Goal: Task Accomplishment & Management: Use online tool/utility

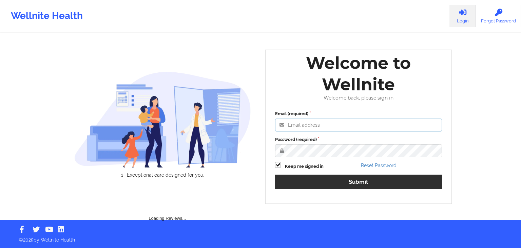
type input "[EMAIL_ADDRESS][DOMAIN_NAME]"
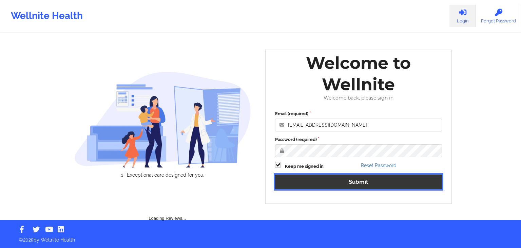
click at [302, 180] on button "Submit" at bounding box center [358, 181] width 167 height 15
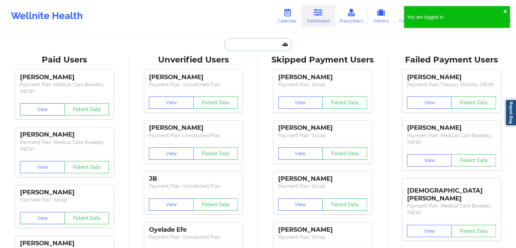
click at [249, 44] on input "text" at bounding box center [257, 44] width 67 height 13
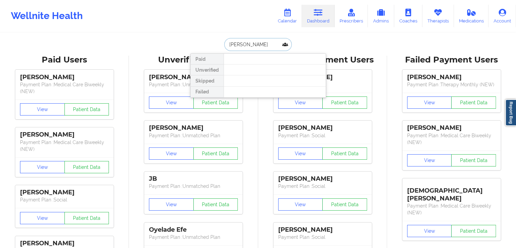
type input "[PERSON_NAME]"
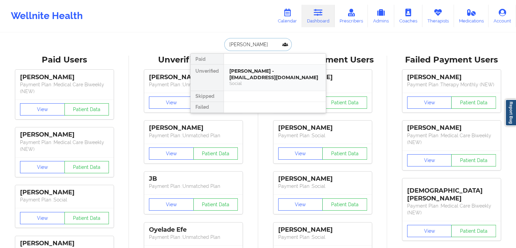
click at [257, 72] on div "[PERSON_NAME] - [EMAIL_ADDRESS][DOMAIN_NAME]" at bounding box center [274, 74] width 91 height 13
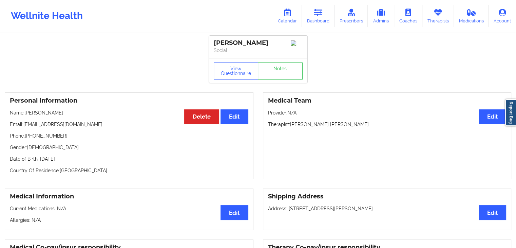
click at [321, 27] on div "Wellnite Health Calendar Dashboard Prescribers Admins Coaches Therapists Medica…" at bounding box center [258, 15] width 516 height 27
click at [304, 5] on link "Dashboard" at bounding box center [318, 16] width 33 height 22
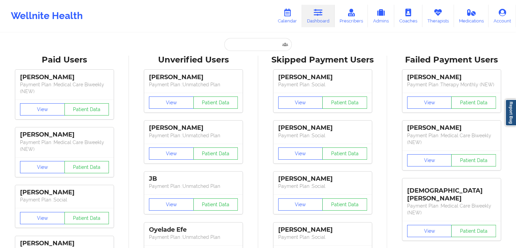
drag, startPoint x: 223, startPoint y: 50, endPoint x: 230, endPoint y: 49, distance: 7.5
click at [224, 49] on div at bounding box center [257, 44] width 67 height 13
click at [230, 47] on input "text" at bounding box center [257, 44] width 67 height 13
paste input "[EMAIL_ADDRESS][DOMAIN_NAME]"
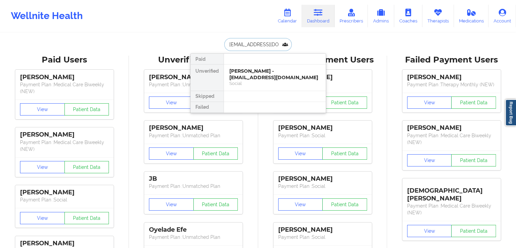
type input "[EMAIL_ADDRESS][DOMAIN_NAME]"
click at [282, 84] on div "Social" at bounding box center [274, 83] width 91 height 6
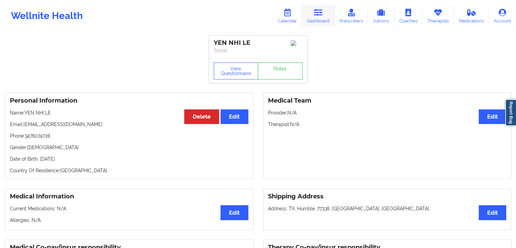
click at [326, 11] on link "Dashboard" at bounding box center [318, 16] width 33 height 22
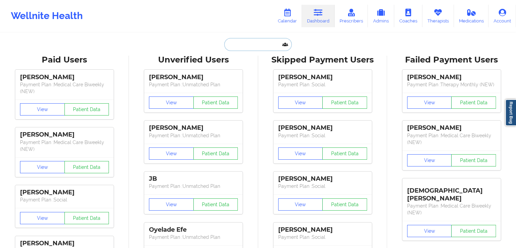
click at [245, 44] on input "text" at bounding box center [257, 44] width 67 height 13
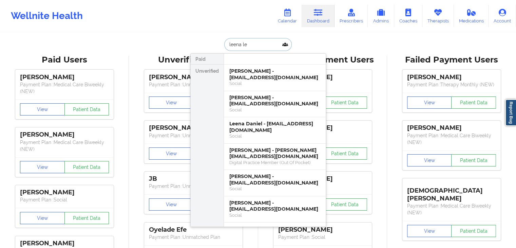
type input "[PERSON_NAME]"
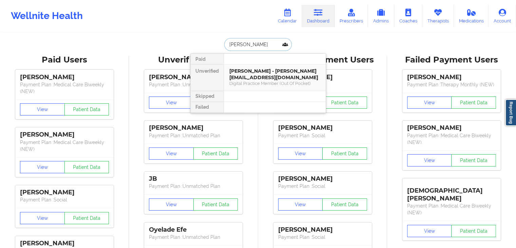
click at [260, 80] on div "Digital Practice Member (Out Of Pocket)" at bounding box center [274, 83] width 91 height 6
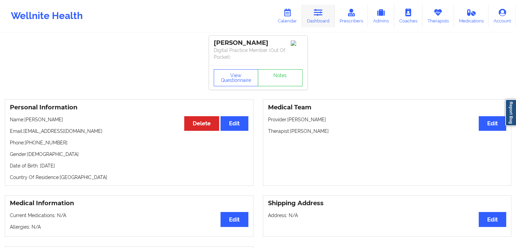
click at [322, 17] on link "Dashboard" at bounding box center [318, 16] width 33 height 22
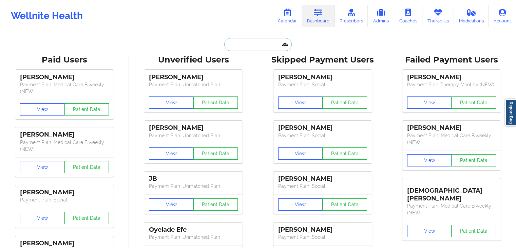
click at [262, 48] on input "text" at bounding box center [257, 44] width 67 height 13
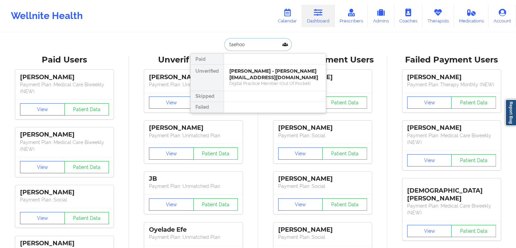
type input "taehoon"
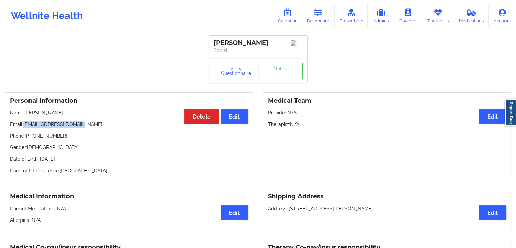
drag, startPoint x: 87, startPoint y: 127, endPoint x: 23, endPoint y: 126, distance: 63.8
click at [23, 126] on p "Email: [EMAIL_ADDRESS][DOMAIN_NAME]" at bounding box center [129, 124] width 238 height 7
copy p "[EMAIL_ADDRESS][DOMAIN_NAME]"
click at [120, 124] on p "Email: [EMAIL_ADDRESS][DOMAIN_NAME]" at bounding box center [129, 124] width 238 height 7
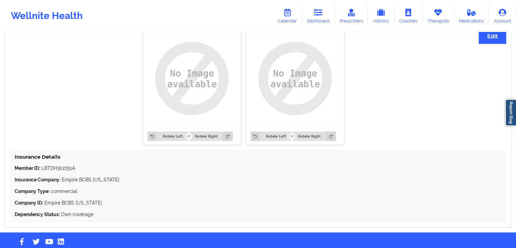
scroll to position [527, 0]
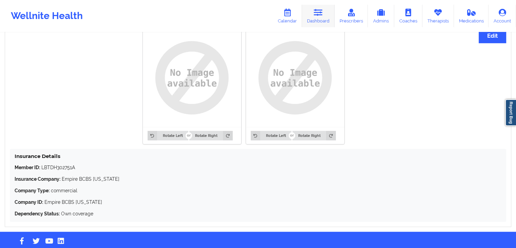
click at [319, 12] on icon at bounding box center [318, 12] width 9 height 7
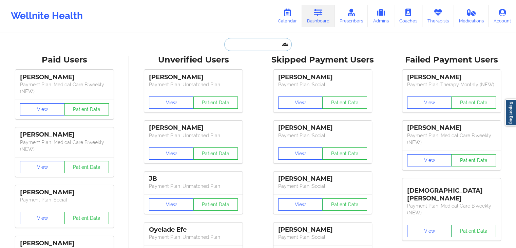
click at [270, 42] on input "text" at bounding box center [257, 44] width 67 height 13
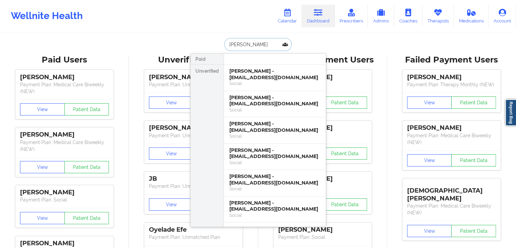
type input "KAYLEE EL"
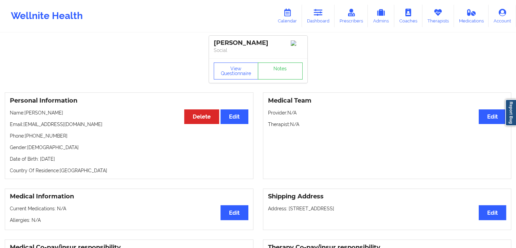
drag, startPoint x: 24, startPoint y: 132, endPoint x: 92, endPoint y: 133, distance: 67.8
drag, startPoint x: 92, startPoint y: 133, endPoint x: 36, endPoint y: 130, distance: 56.4
drag, startPoint x: 36, startPoint y: 130, endPoint x: 98, endPoint y: 130, distance: 61.7
click at [98, 127] on p "Email: [EMAIL_ADDRESS][DOMAIN_NAME]" at bounding box center [129, 124] width 238 height 7
copy p ": [EMAIL_ADDRESS][DOMAIN_NAME]"
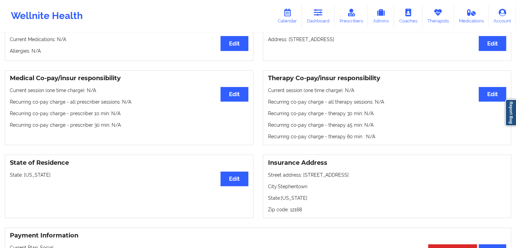
scroll to position [170, 0]
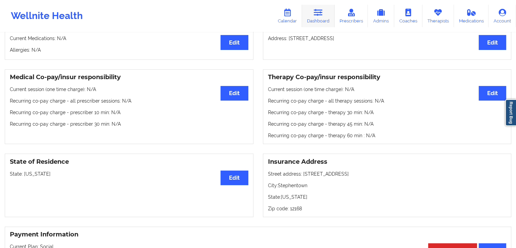
click at [331, 14] on link "Dashboard" at bounding box center [318, 16] width 33 height 22
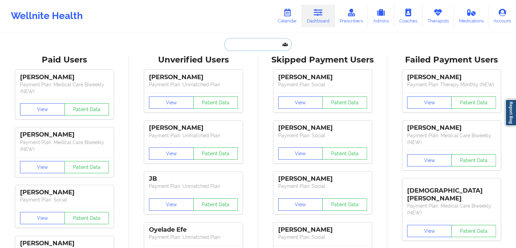
click at [246, 44] on input "text" at bounding box center [257, 44] width 67 height 13
paste input "[EMAIL_ADDRESS][DOMAIN_NAME]"
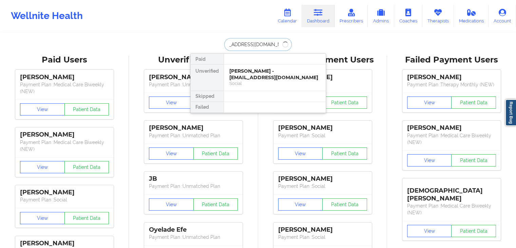
scroll to position [0, 13]
type input "[EMAIL_ADDRESS][DOMAIN_NAME]"
click at [251, 76] on div "[PERSON_NAME] - [EMAIL_ADDRESS][DOMAIN_NAME]" at bounding box center [274, 74] width 91 height 13
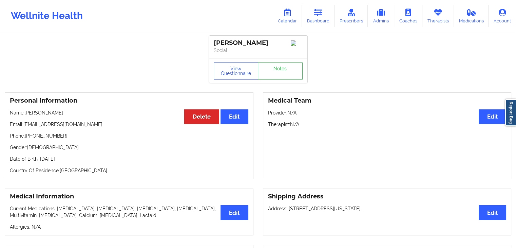
drag, startPoint x: 25, startPoint y: 113, endPoint x: 66, endPoint y: 113, distance: 41.4
click at [66, 113] on p "Name: [PERSON_NAME]" at bounding box center [129, 112] width 238 height 7
copy p "[PERSON_NAME]"
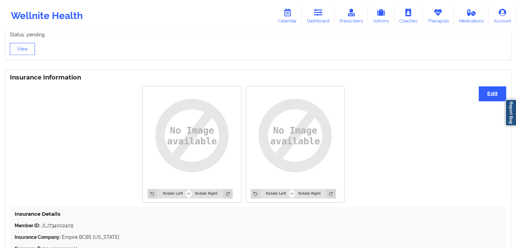
scroll to position [545, 0]
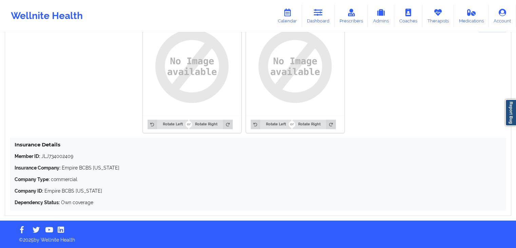
click at [76, 82] on div "Rotate Left Rotate Right Rotate Left Rotate Right" at bounding box center [243, 75] width 467 height 124
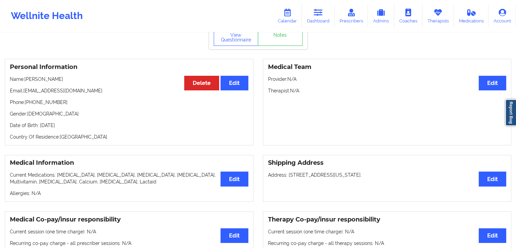
scroll to position [16, 0]
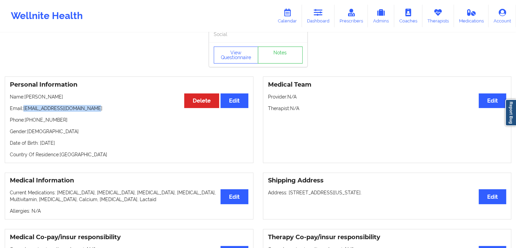
drag, startPoint x: 93, startPoint y: 108, endPoint x: 24, endPoint y: 106, distance: 68.5
click at [24, 106] on div "Personal Information Edit Delete Name: [PERSON_NAME] Email: [EMAIL_ADDRESS][DOM…" at bounding box center [129, 119] width 249 height 86
copy p "[EMAIL_ADDRESS][DOMAIN_NAME]"
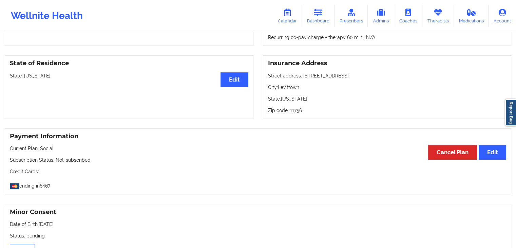
scroll to position [273, 0]
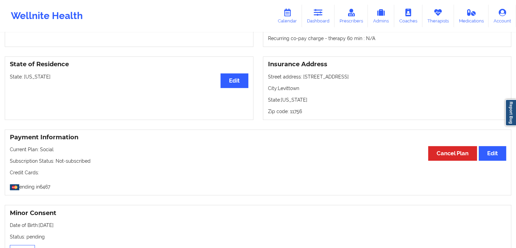
click at [372, 91] on p "City: Levittown" at bounding box center [387, 88] width 238 height 7
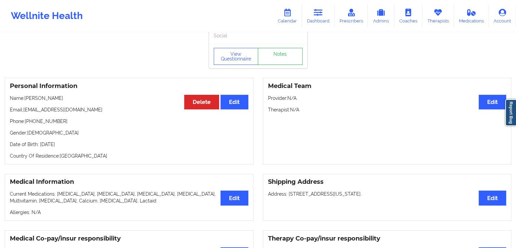
scroll to position [0, 0]
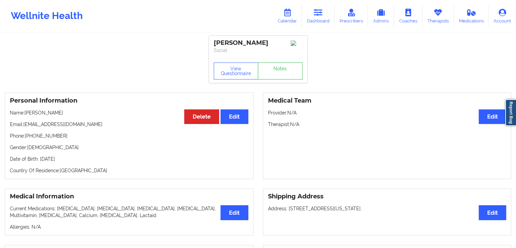
drag, startPoint x: 24, startPoint y: 114, endPoint x: 72, endPoint y: 110, distance: 47.6
click at [72, 110] on div "Personal Information Edit Delete Name: [PERSON_NAME] Email: [EMAIL_ADDRESS][DOM…" at bounding box center [129, 135] width 249 height 86
copy p "[PERSON_NAME]"
click at [434, 22] on link "Therapists" at bounding box center [438, 16] width 32 height 22
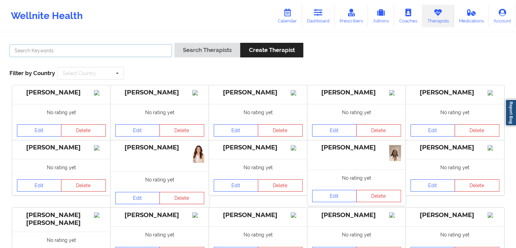
click at [115, 46] on input "text" at bounding box center [90, 50] width 162 height 13
type input "[PERSON_NAME]"
click at [174, 43] on button "Search Therapists" at bounding box center [207, 50] width 66 height 15
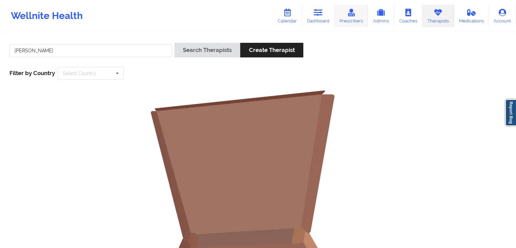
click at [347, 21] on link "Prescribers" at bounding box center [351, 16] width 34 height 22
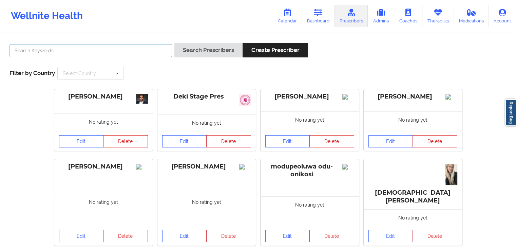
click at [144, 48] on input "text" at bounding box center [90, 50] width 162 height 13
type input "[PERSON_NAME]"
click at [174, 43] on button "Search Prescribers" at bounding box center [208, 50] width 68 height 15
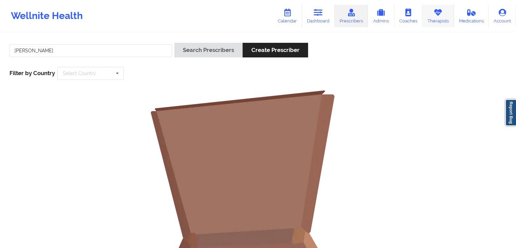
click at [434, 21] on link "Therapists" at bounding box center [438, 16] width 32 height 22
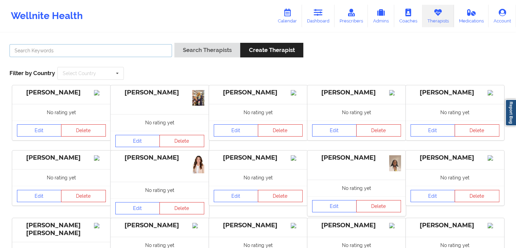
click at [122, 45] on input "text" at bounding box center [90, 50] width 162 height 13
type input "[PERSON_NAME]"
click at [174, 43] on button "Search Therapists" at bounding box center [207, 50] width 66 height 15
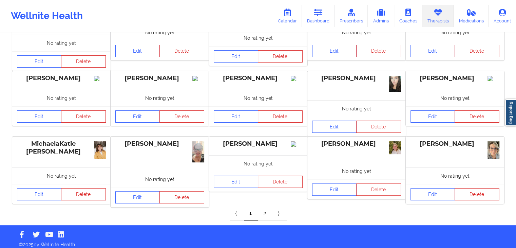
scroll to position [145, 0]
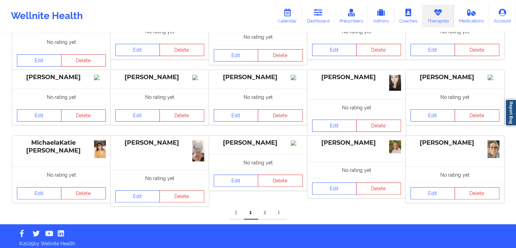
click at [260, 209] on link "2" at bounding box center [265, 212] width 14 height 14
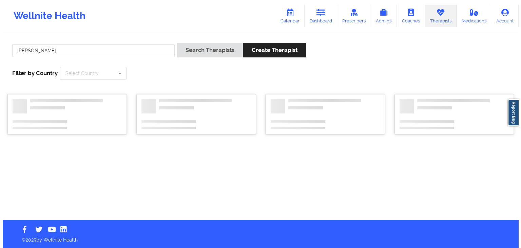
scroll to position [0, 0]
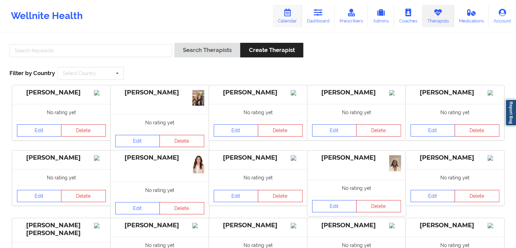
click at [286, 14] on icon at bounding box center [287, 12] width 9 height 7
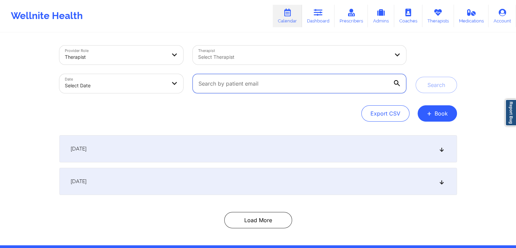
click at [233, 84] on input "text" at bounding box center [299, 83] width 213 height 19
paste input "ellmydog5@gmail.com"
type input "ellmydog5@gmail.com"
click at [415, 77] on button "Search" at bounding box center [435, 85] width 41 height 16
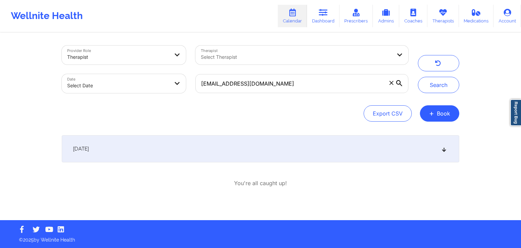
click at [284, 139] on div "September 30, 2025" at bounding box center [260, 148] width 397 height 27
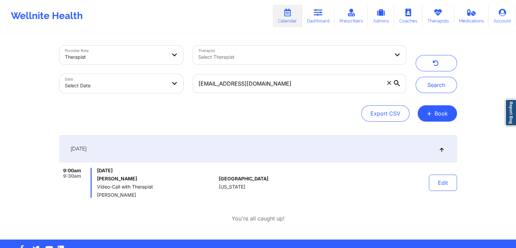
click at [0, 161] on div "Provider Role Therapist Therapist Select Therapist Date Select Date ellmydog5@g…" at bounding box center [258, 119] width 516 height 239
click at [439, 20] on link "Therapists" at bounding box center [438, 16] width 32 height 22
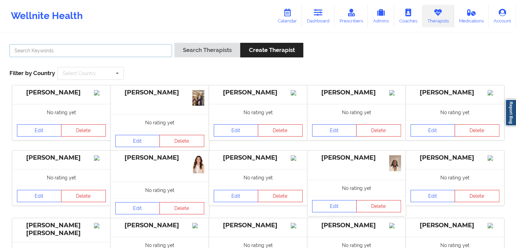
click at [22, 55] on input "text" at bounding box center [90, 50] width 162 height 13
type input "lisa cald"
click at [174, 43] on button "Search Therapists" at bounding box center [207, 50] width 66 height 15
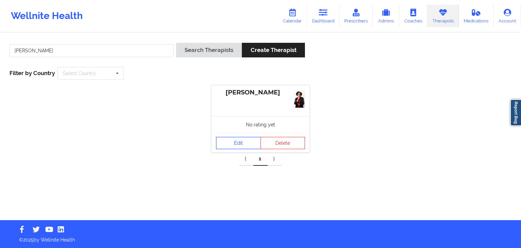
click at [238, 143] on link "Edit" at bounding box center [238, 143] width 45 height 12
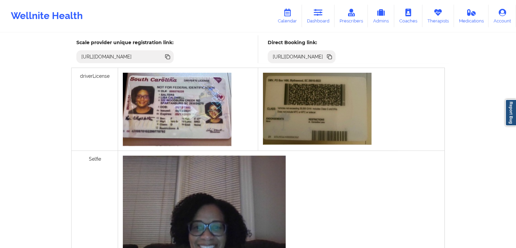
scroll to position [186, 0]
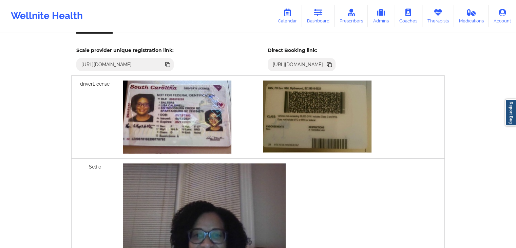
click at [332, 64] on icon at bounding box center [329, 64] width 3 height 3
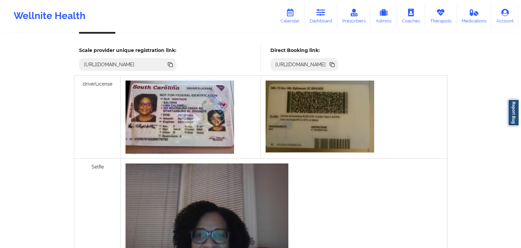
scroll to position [0, 0]
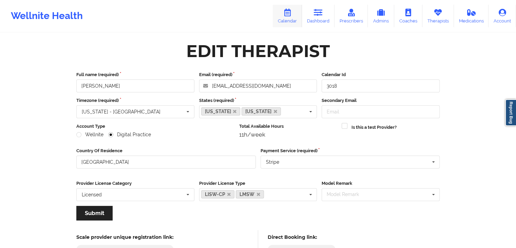
click at [294, 16] on link "Calendar" at bounding box center [287, 16] width 29 height 22
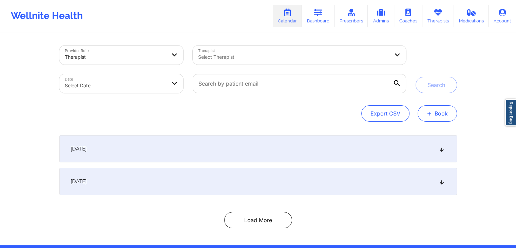
click at [440, 112] on button "+ Book" at bounding box center [436, 113] width 39 height 16
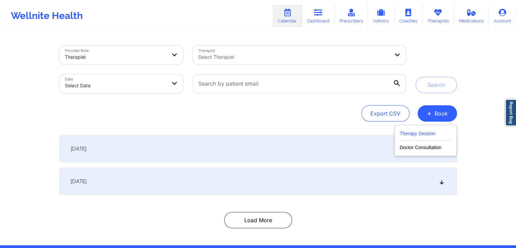
click at [415, 132] on button "Therapy Session" at bounding box center [425, 134] width 52 height 11
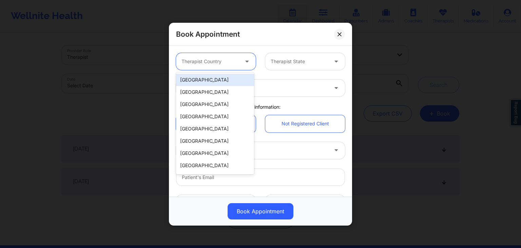
click at [222, 57] on div "Therapist Country" at bounding box center [207, 61] width 63 height 17
click at [214, 79] on div "[GEOGRAPHIC_DATA]" at bounding box center [215, 80] width 78 height 12
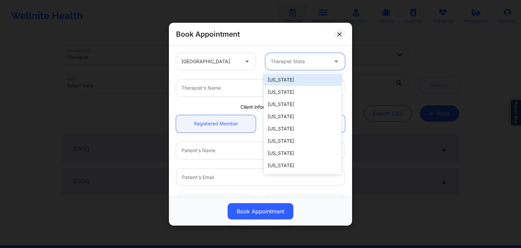
click at [281, 58] on div at bounding box center [299, 61] width 57 height 8
type input "new"
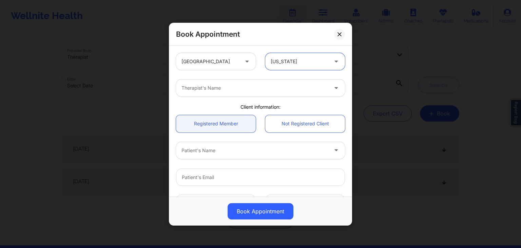
click at [268, 87] on div at bounding box center [254, 88] width 146 height 8
type input "richard ry"
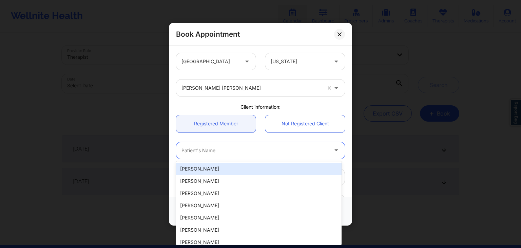
click at [238, 148] on div at bounding box center [254, 150] width 146 height 8
type input "el"
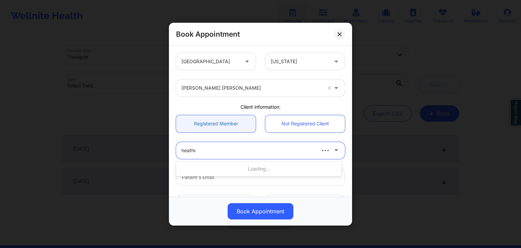
type input "heather"
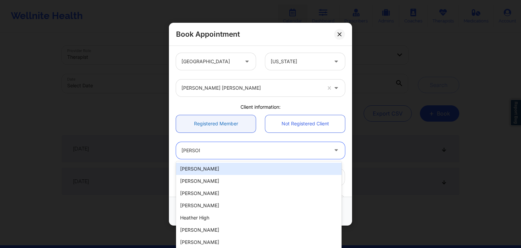
type input "[EMAIL_ADDRESS][DOMAIN_NAME]"
type input "[PHONE_NUMBER]"
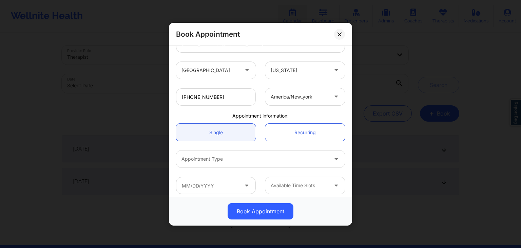
scroll to position [137, 0]
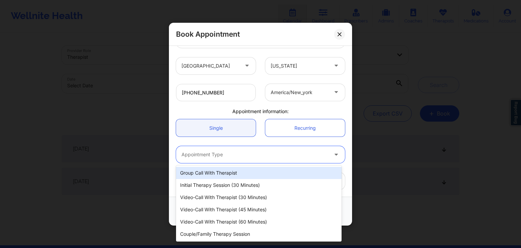
click at [241, 159] on div "Appointment Type" at bounding box center [252, 154] width 153 height 17
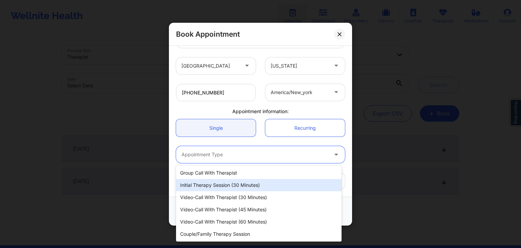
click at [231, 185] on div "Initial Therapy Session (30 minutes)" at bounding box center [258, 185] width 165 height 12
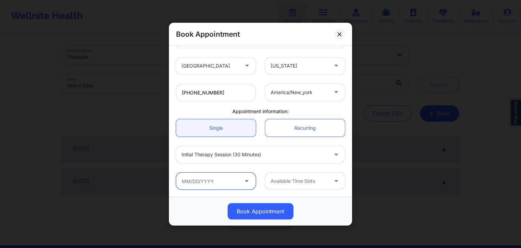
click at [218, 178] on input "text" at bounding box center [216, 180] width 80 height 17
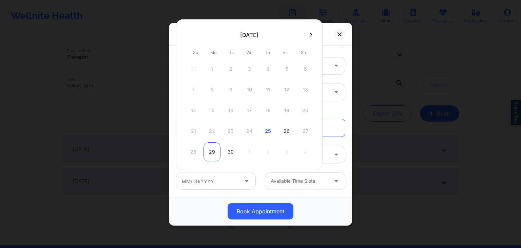
click at [214, 152] on div "29" at bounding box center [211, 151] width 17 height 19
type input "09/29/2025"
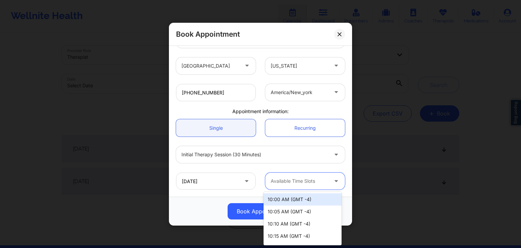
click at [301, 177] on div at bounding box center [299, 181] width 57 height 8
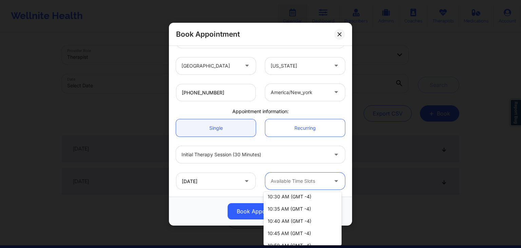
scroll to position [0, 0]
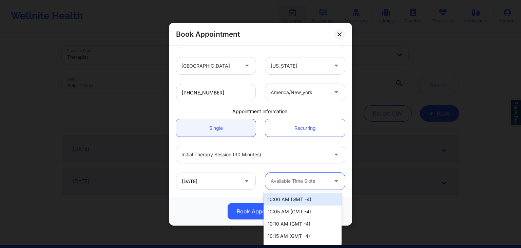
click at [294, 177] on div at bounding box center [299, 181] width 57 height 8
click at [301, 183] on div at bounding box center [299, 181] width 57 height 8
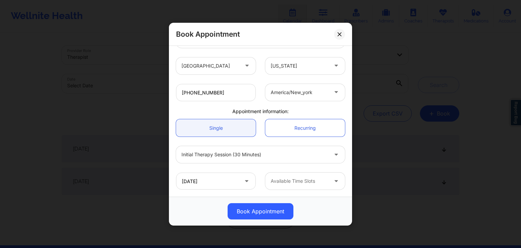
drag, startPoint x: 342, startPoint y: 197, endPoint x: 341, endPoint y: 211, distance: 13.9
click at [341, 211] on div "Book Appointment" at bounding box center [260, 210] width 183 height 29
click at [216, 184] on input "09/29/2025" at bounding box center [216, 180] width 80 height 17
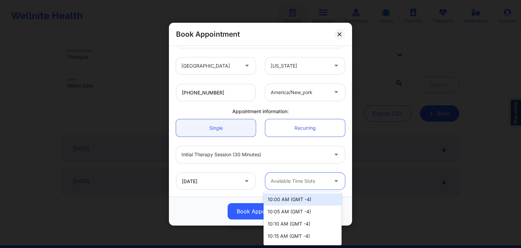
click at [292, 183] on div at bounding box center [299, 181] width 57 height 8
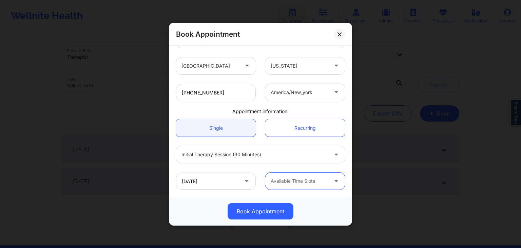
click at [316, 179] on div at bounding box center [299, 181] width 57 height 8
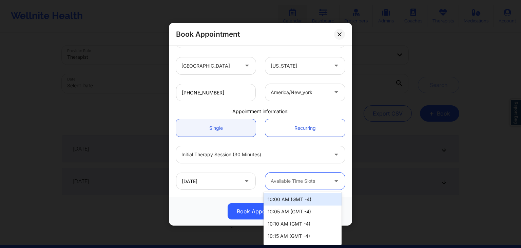
click at [297, 198] on div "10:00 AM (GMT -4)" at bounding box center [302, 199] width 78 height 12
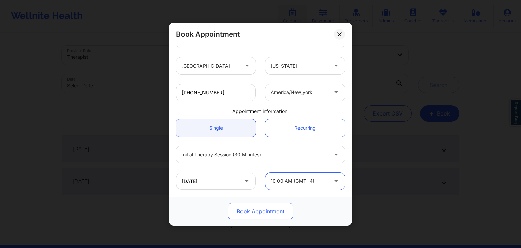
click at [264, 212] on button "Book Appointment" at bounding box center [261, 211] width 66 height 16
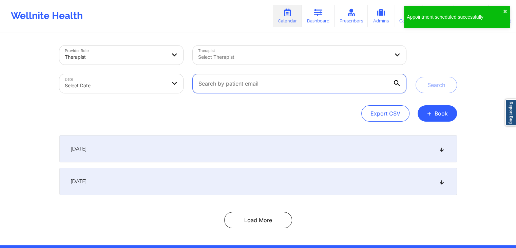
click at [255, 82] on input "text" at bounding box center [299, 83] width 213 height 19
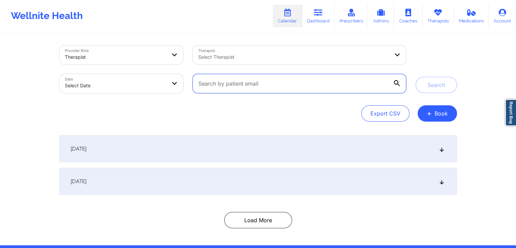
type input "v"
paste input "[EMAIL_ADDRESS][DOMAIN_NAME]"
type input "[EMAIL_ADDRESS][DOMAIN_NAME]"
click at [415, 77] on button "Search" at bounding box center [435, 85] width 41 height 16
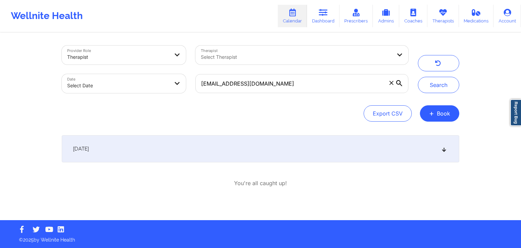
click at [288, 147] on div "September 29, 2025" at bounding box center [260, 148] width 397 height 27
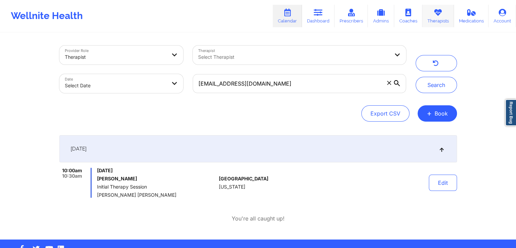
drag, startPoint x: 434, startPoint y: 15, endPoint x: 430, endPoint y: 15, distance: 3.7
click at [434, 15] on icon at bounding box center [437, 12] width 9 height 7
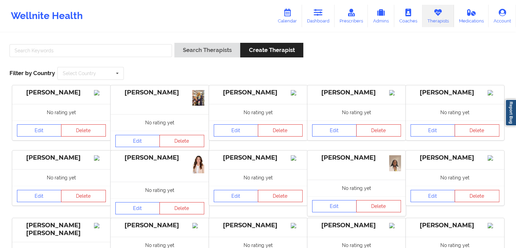
click at [113, 42] on div "Search Therapists Create Therapist Filter by Country Select Country Australia C…" at bounding box center [258, 61] width 506 height 46
click at [114, 48] on input "text" at bounding box center [90, 50] width 162 height 13
type input "saller"
click at [174, 43] on button "Search Therapists" at bounding box center [207, 50] width 66 height 15
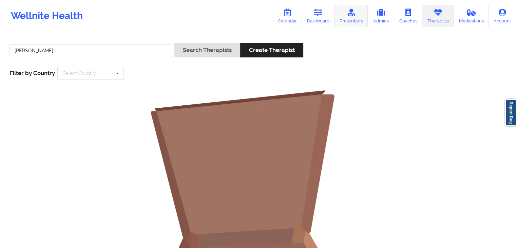
click at [355, 15] on icon at bounding box center [351, 12] width 9 height 7
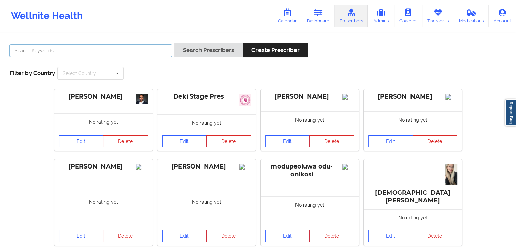
click at [83, 55] on input "text" at bounding box center [90, 50] width 162 height 13
type input "lisa saller"
click at [174, 43] on button "Search Prescribers" at bounding box center [208, 50] width 68 height 15
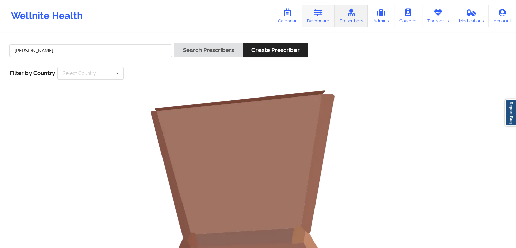
click at [315, 22] on link "Dashboard" at bounding box center [318, 16] width 33 height 22
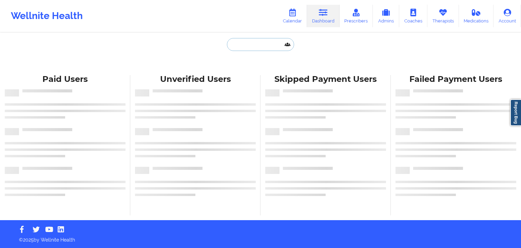
click at [262, 45] on input "text" at bounding box center [260, 44] width 67 height 13
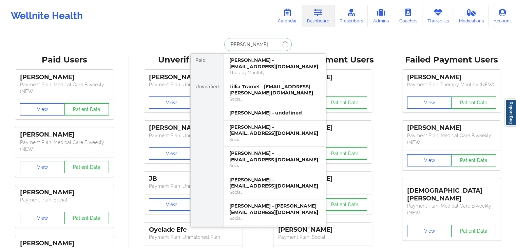
type input "LILLIA"
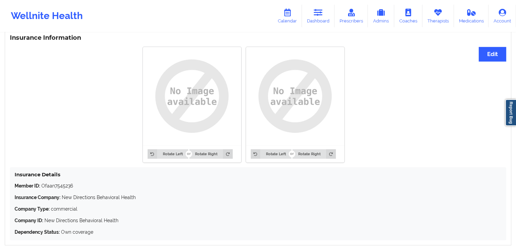
scroll to position [526, 0]
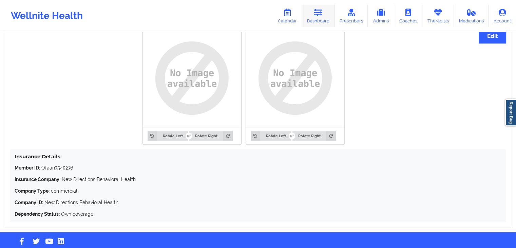
click at [321, 12] on icon at bounding box center [318, 12] width 9 height 7
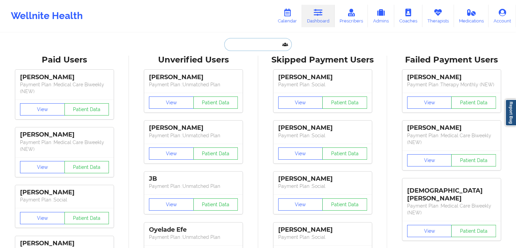
click at [278, 46] on input "text" at bounding box center [257, 44] width 67 height 13
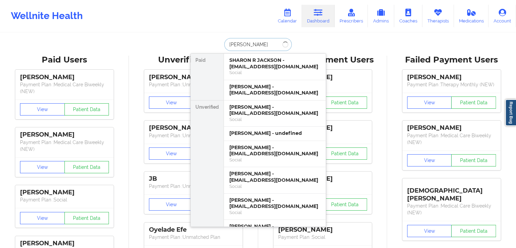
type input "sharon smith"
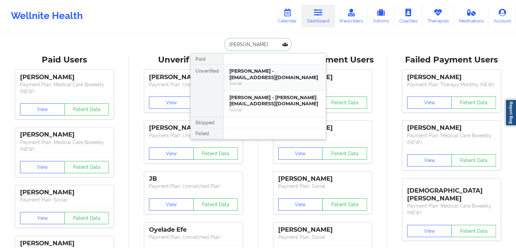
click at [273, 80] on div "sharon smith - ellmydog5@gmail.com" at bounding box center [274, 74] width 91 height 13
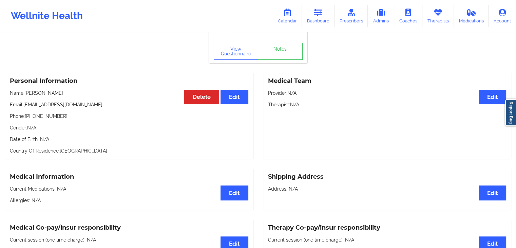
scroll to position [33, 0]
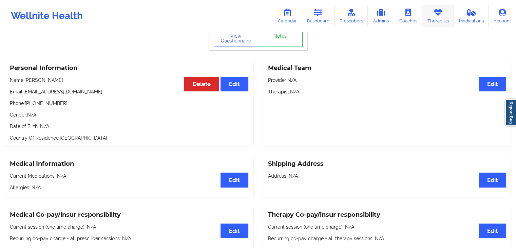
drag, startPoint x: 437, startPoint y: 19, endPoint x: 432, endPoint y: 19, distance: 4.7
click at [437, 19] on link "Therapists" at bounding box center [438, 16] width 32 height 22
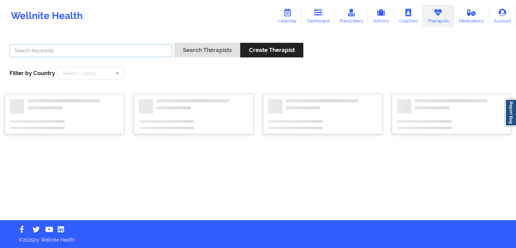
click at [88, 48] on input "text" at bounding box center [90, 50] width 162 height 13
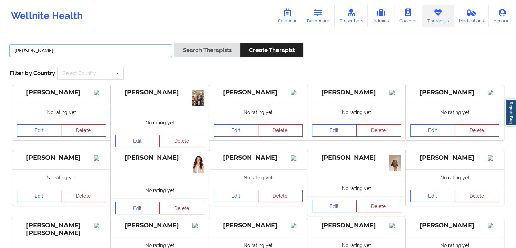
type input "christine willis"
click at [174, 43] on button "Search Therapists" at bounding box center [207, 50] width 66 height 15
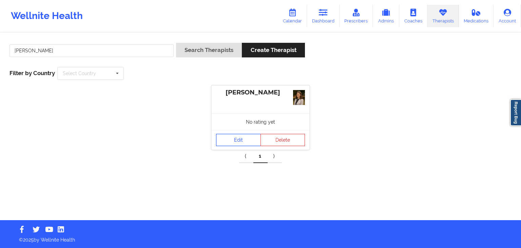
click at [237, 136] on link "Edit" at bounding box center [238, 140] width 45 height 12
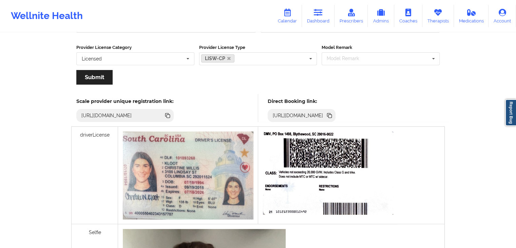
scroll to position [113, 0]
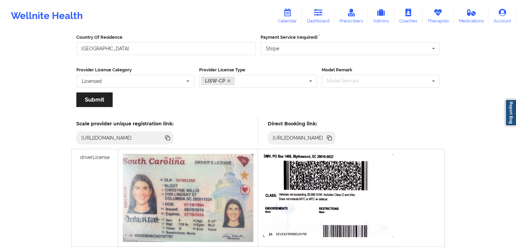
click at [332, 137] on icon at bounding box center [329, 138] width 3 height 3
click at [327, 15] on link "Dashboard" at bounding box center [318, 16] width 33 height 22
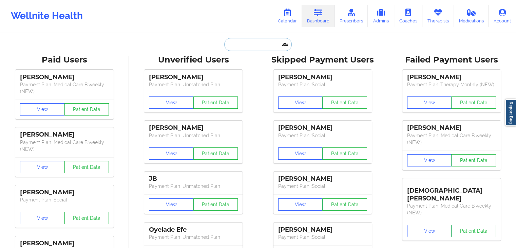
click at [239, 45] on input "text" at bounding box center [257, 44] width 67 height 13
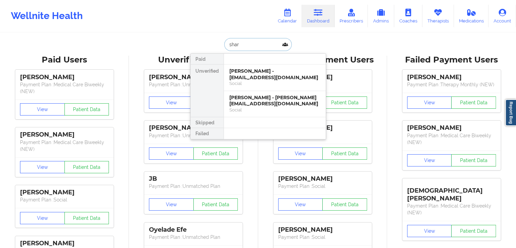
type input "sharo"
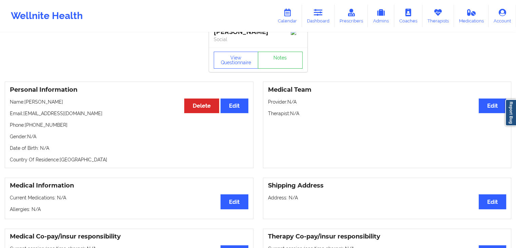
scroll to position [12, 0]
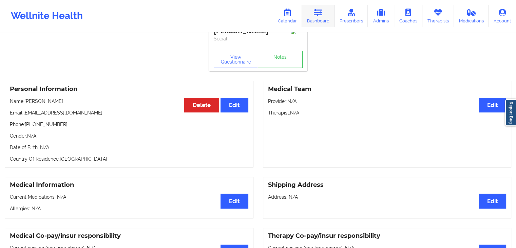
click at [330, 20] on link "Dashboard" at bounding box center [318, 16] width 33 height 22
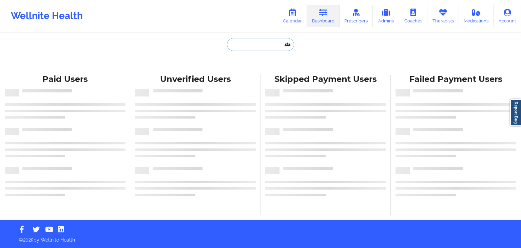
click at [255, 40] on input "text" at bounding box center [260, 44] width 67 height 13
type input "p"
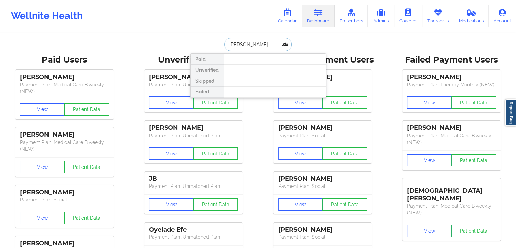
drag, startPoint x: 255, startPoint y: 44, endPoint x: 226, endPoint y: 43, distance: 28.8
click at [226, 43] on input "olivia jordan" at bounding box center [257, 44] width 67 height 13
type input "sharon smith"
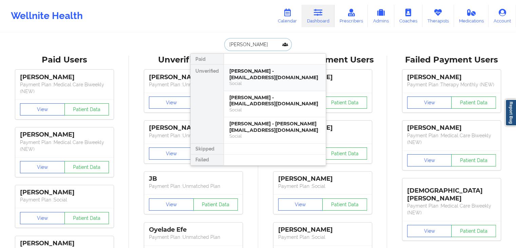
click at [260, 69] on div "sharon smith - ellamydog5@gmail.com" at bounding box center [274, 74] width 91 height 13
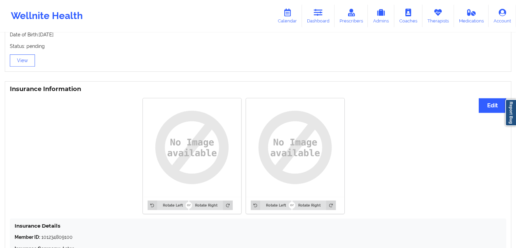
scroll to position [539, 0]
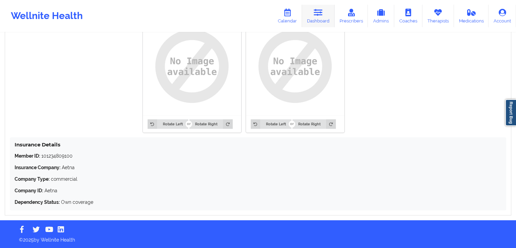
click at [320, 22] on link "Dashboard" at bounding box center [318, 16] width 33 height 22
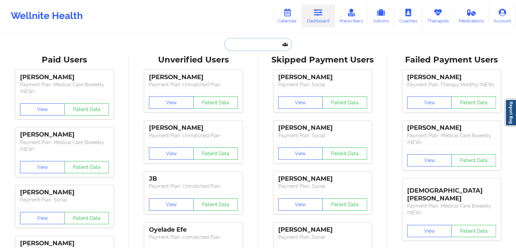
click at [251, 46] on input "text" at bounding box center [257, 44] width 67 height 13
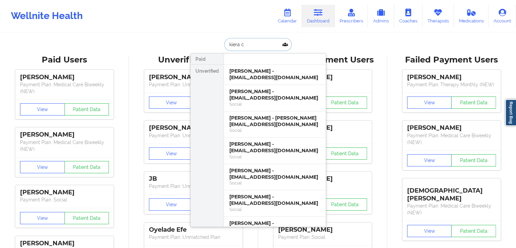
type input "kiera ca"
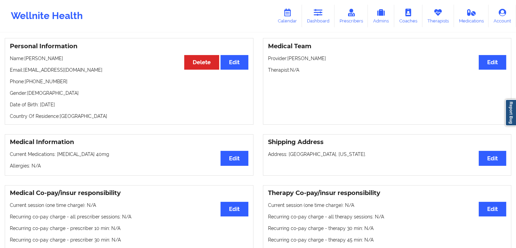
scroll to position [60, 0]
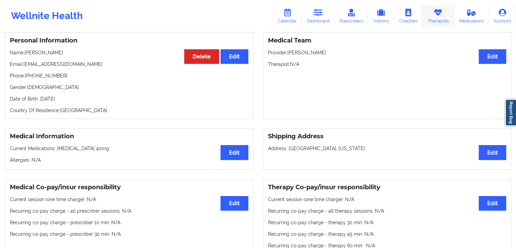
click at [431, 18] on link "Therapists" at bounding box center [438, 16] width 32 height 22
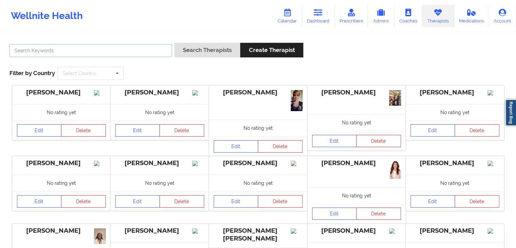
click at [78, 53] on input "text" at bounding box center [90, 50] width 162 height 13
click at [174, 43] on button "Search Therapists" at bounding box center [207, 50] width 66 height 15
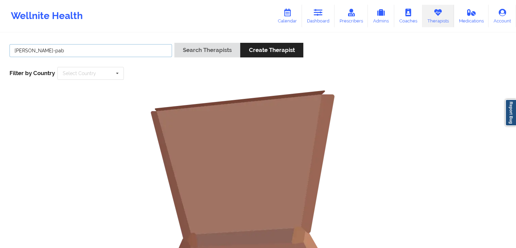
click at [174, 43] on button "Search Therapists" at bounding box center [207, 50] width 66 height 15
drag, startPoint x: 85, startPoint y: 48, endPoint x: 14, endPoint y: 48, distance: 70.9
click at [14, 48] on input "alicia sajinni-pab" at bounding box center [90, 50] width 162 height 13
click at [174, 43] on button "Search Therapists" at bounding box center [207, 50] width 66 height 15
type input "LORinda"
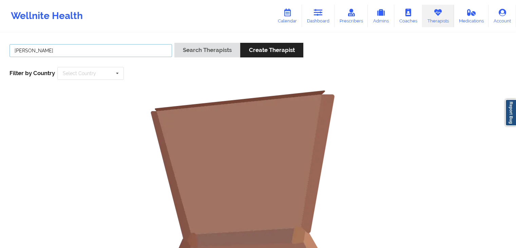
click at [174, 43] on button "Search Therapists" at bounding box center [207, 50] width 66 height 15
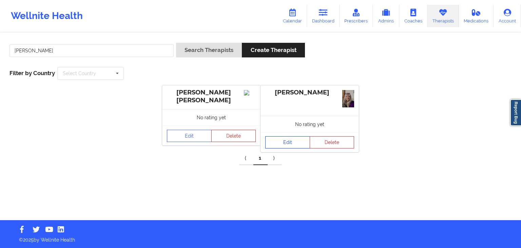
click at [291, 140] on link "Edit" at bounding box center [287, 142] width 45 height 12
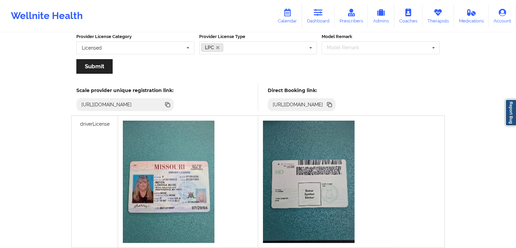
scroll to position [112, 0]
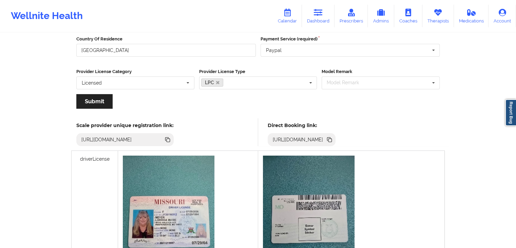
click at [332, 140] on icon at bounding box center [329, 139] width 3 height 3
